Goal: Information Seeking & Learning: Get advice/opinions

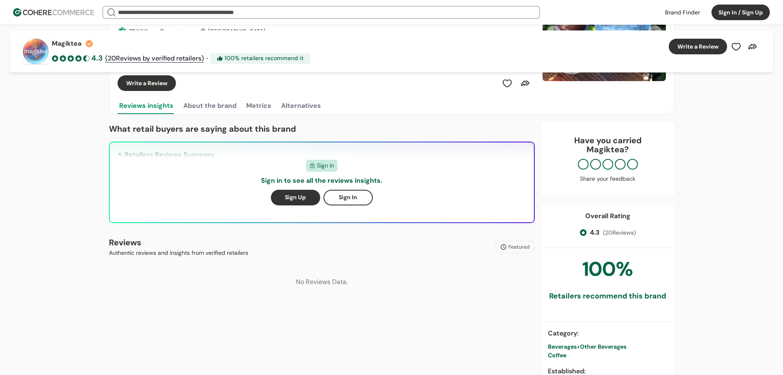
scroll to position [123, 0]
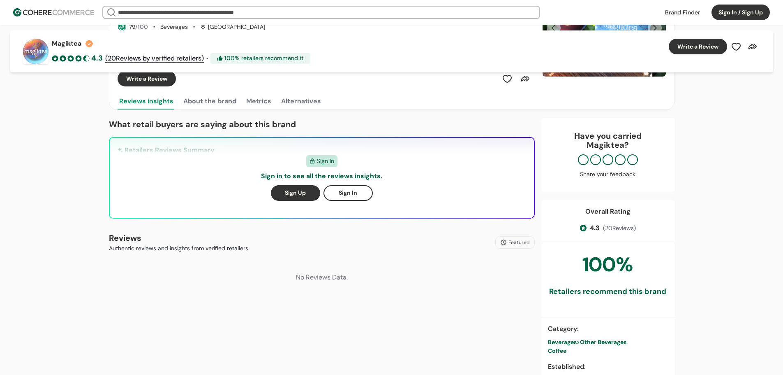
click at [155, 57] on link "( 20 Reviews by verified retailers)" at bounding box center [154, 58] width 99 height 10
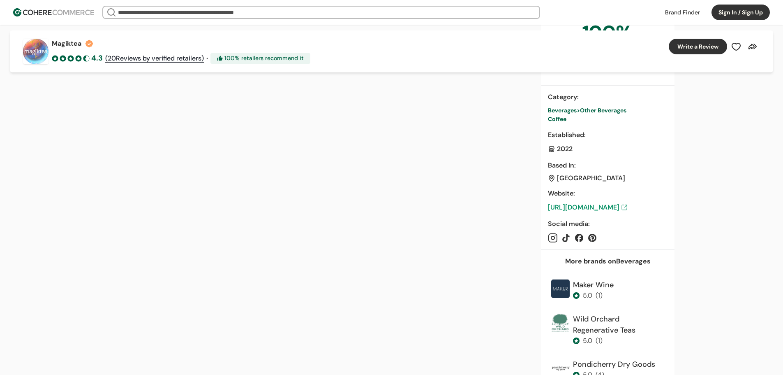
click at [128, 56] on link "( 20 Reviews by verified retailers)" at bounding box center [154, 58] width 99 height 10
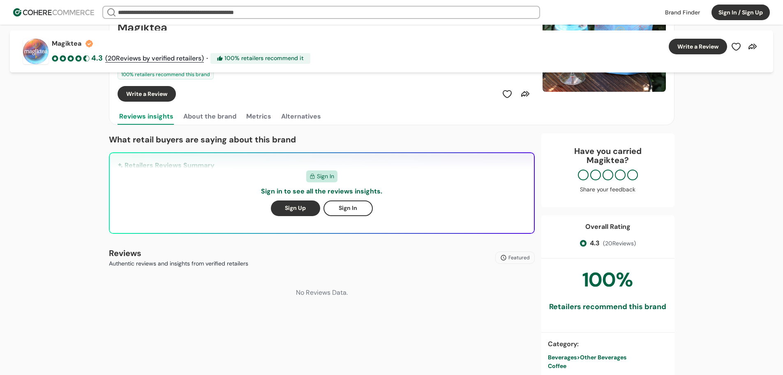
scroll to position [26, 0]
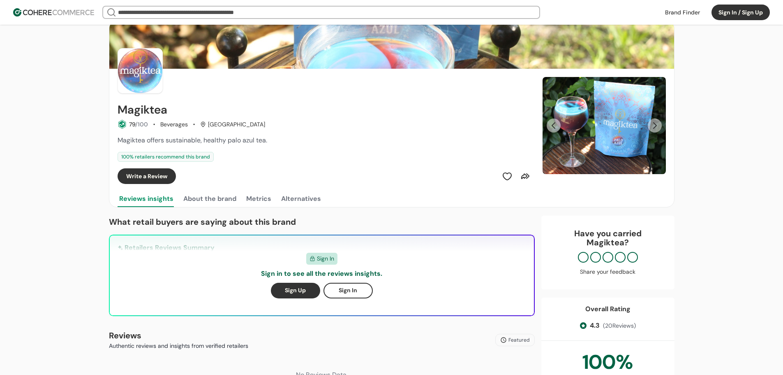
click at [151, 200] on button "Reviews insights" at bounding box center [147, 198] width 58 height 16
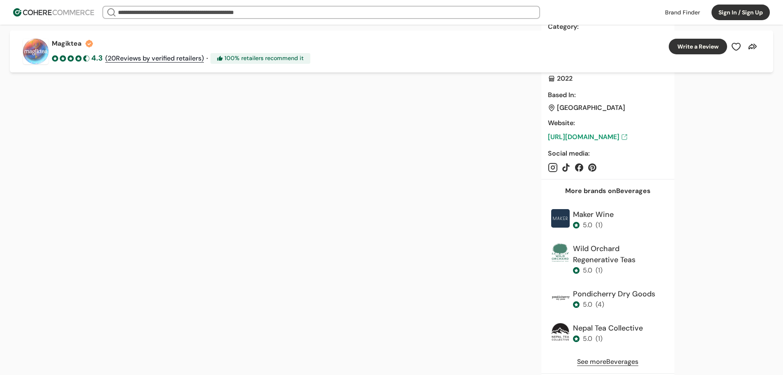
scroll to position [437, 0]
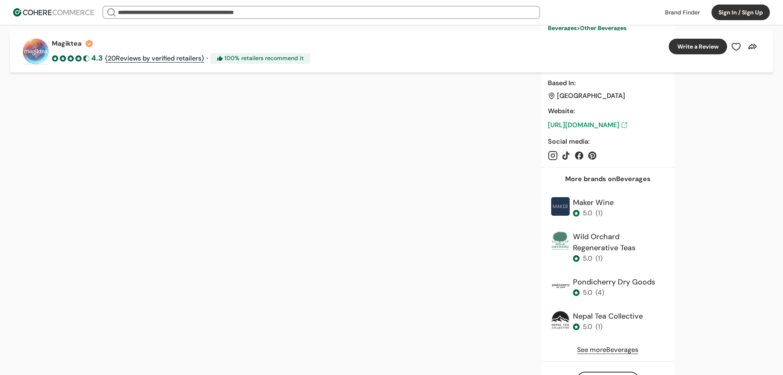
click at [605, 236] on div "Wild Orchard Regenerative Teas" at bounding box center [619, 242] width 92 height 22
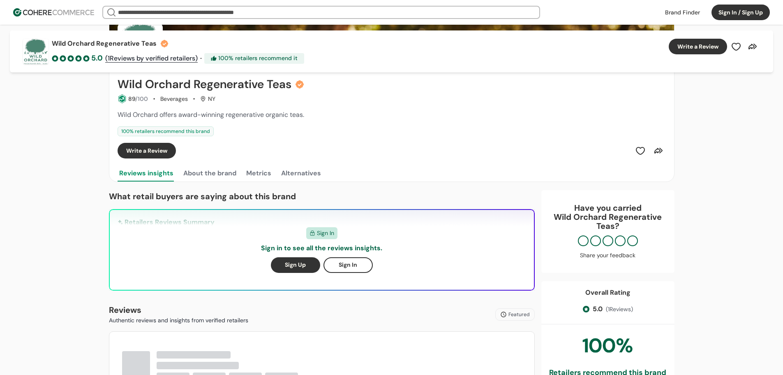
scroll to position [123, 0]
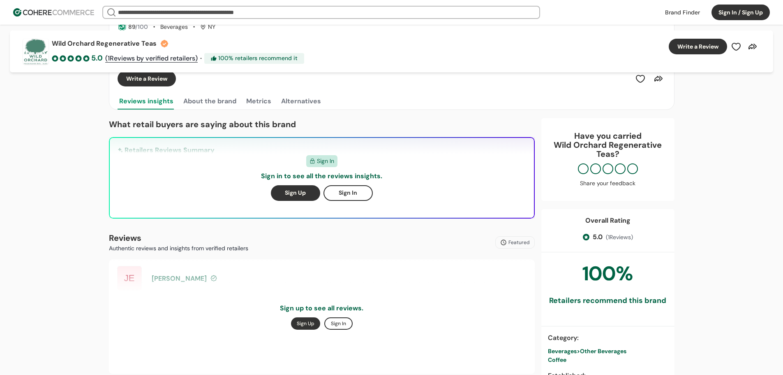
click at [344, 192] on button "Sign In" at bounding box center [348, 193] width 49 height 16
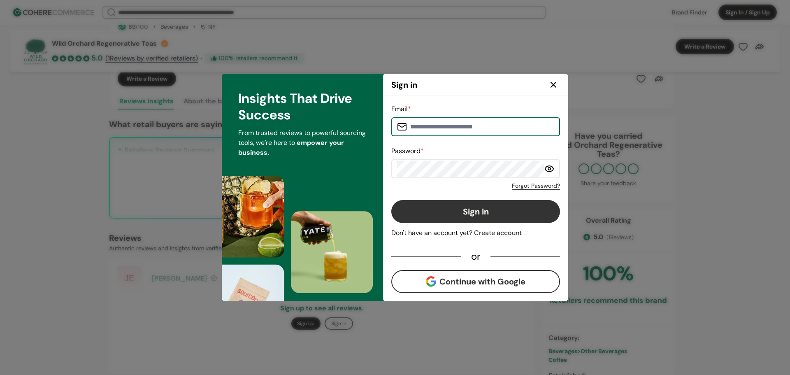
click at [424, 125] on input at bounding box center [480, 126] width 147 height 16
click at [553, 82] on icon at bounding box center [553, 85] width 10 height 10
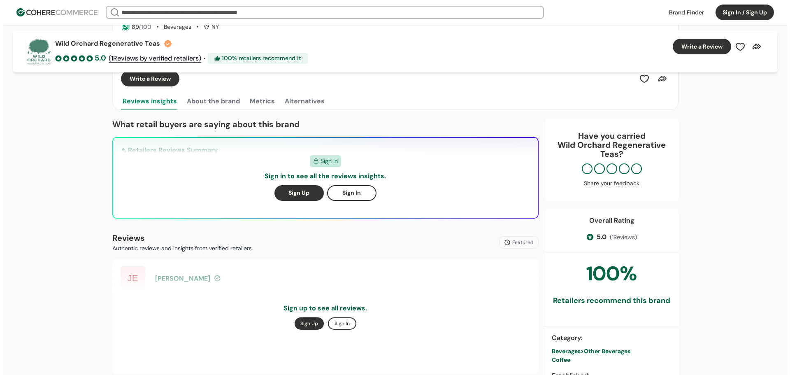
scroll to position [0, 0]
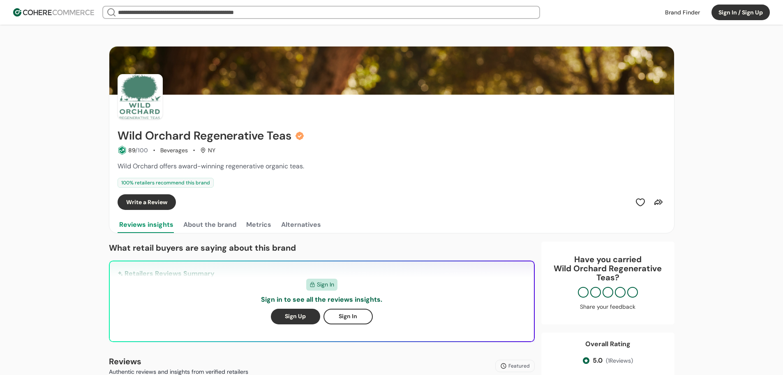
click at [721, 14] on button "Sign In / Sign Up" at bounding box center [741, 13] width 58 height 16
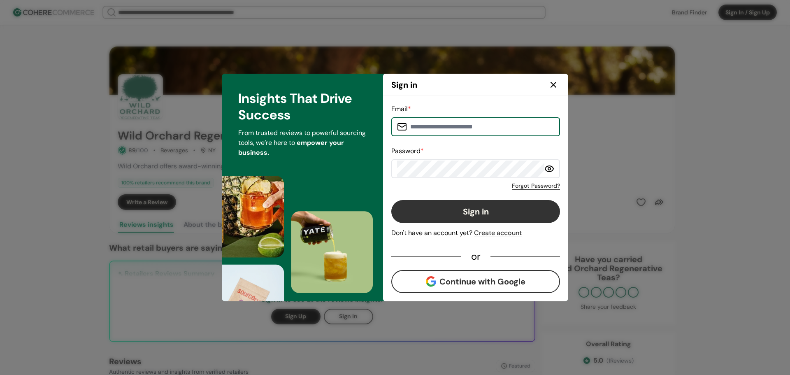
click at [414, 127] on input at bounding box center [480, 126] width 147 height 16
type input "**********"
click at [544, 186] on link "Forgot Password?" at bounding box center [536, 185] width 48 height 9
